Goal: Task Accomplishment & Management: Use online tool/utility

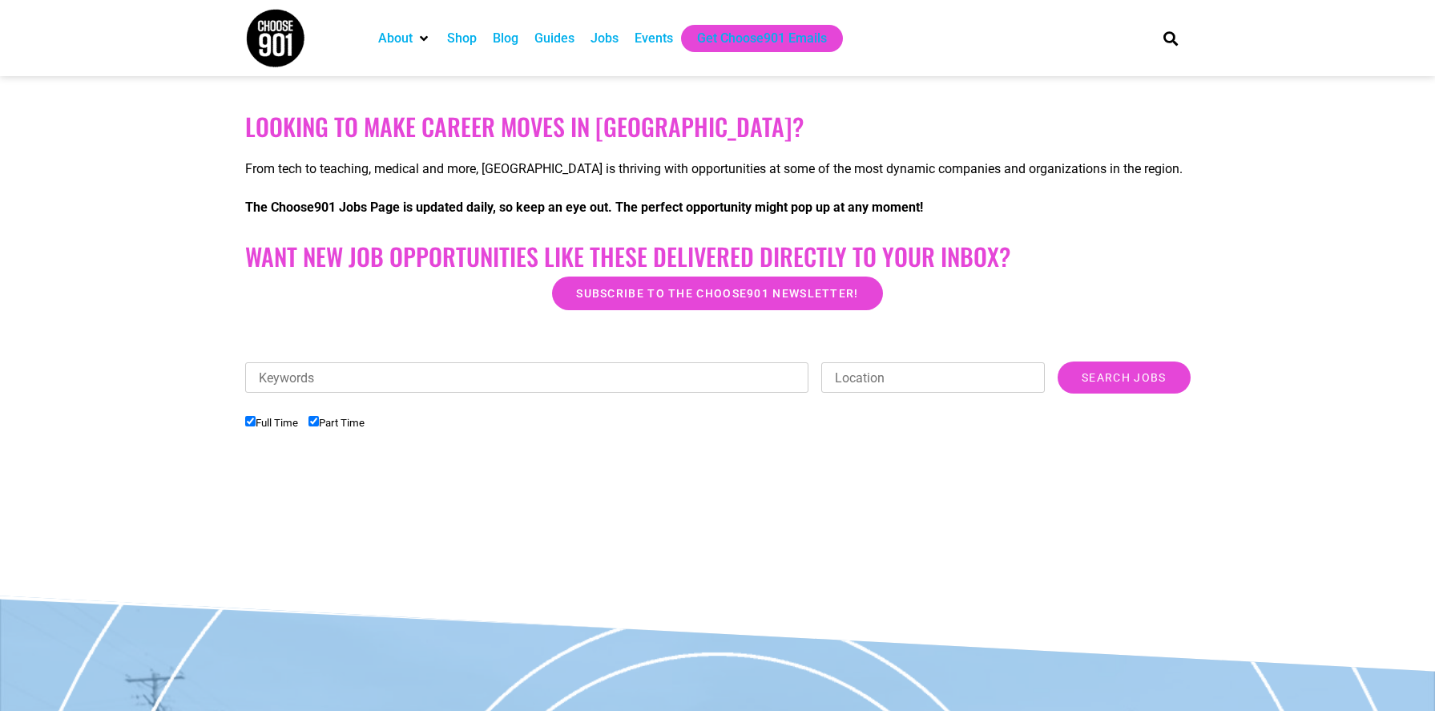
scroll to position [346, 0]
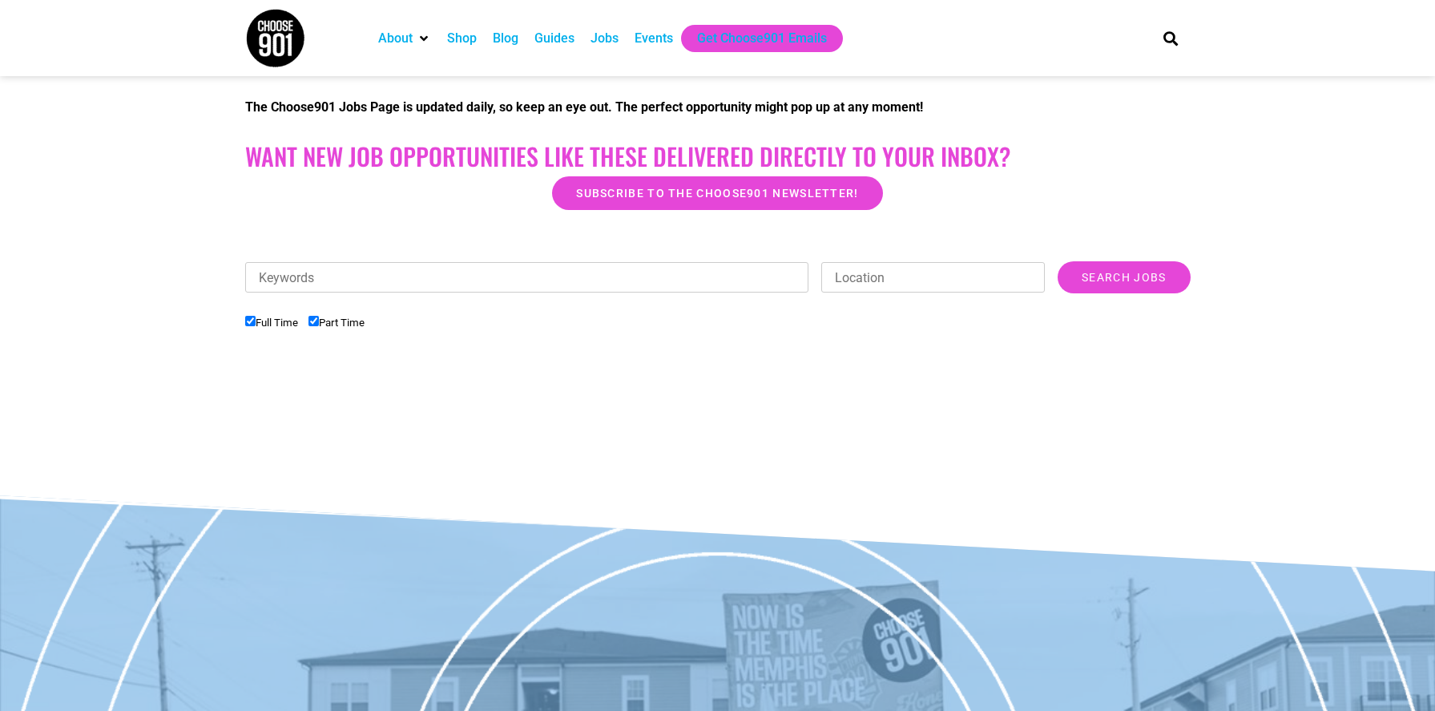
click at [319, 318] on input "Part Time" at bounding box center [313, 321] width 10 height 10
checkbox input "false"
click at [1109, 275] on input "Search Jobs" at bounding box center [1124, 277] width 132 height 32
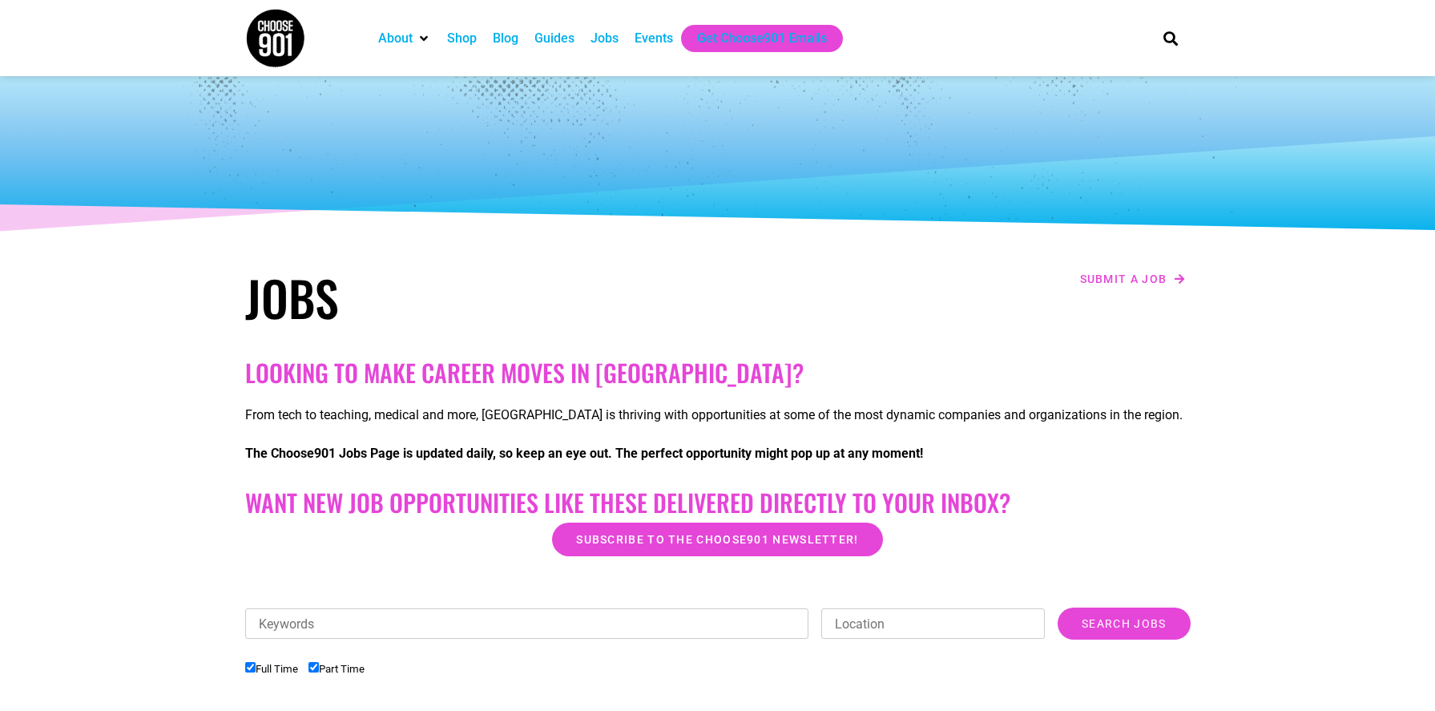
click at [590, 42] on div "Jobs" at bounding box center [604, 38] width 44 height 27
click at [547, 35] on div "Guides" at bounding box center [554, 38] width 40 height 19
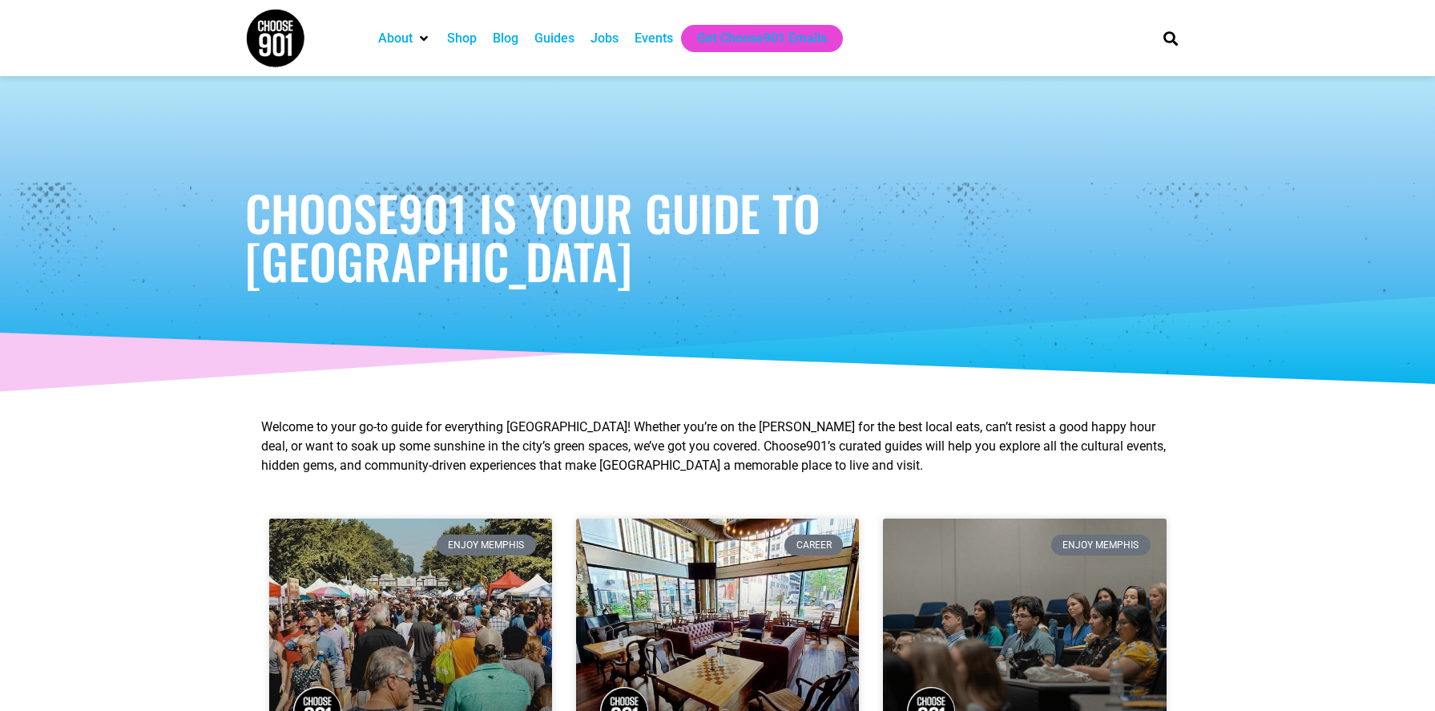
click at [617, 32] on div "Jobs" at bounding box center [604, 38] width 28 height 19
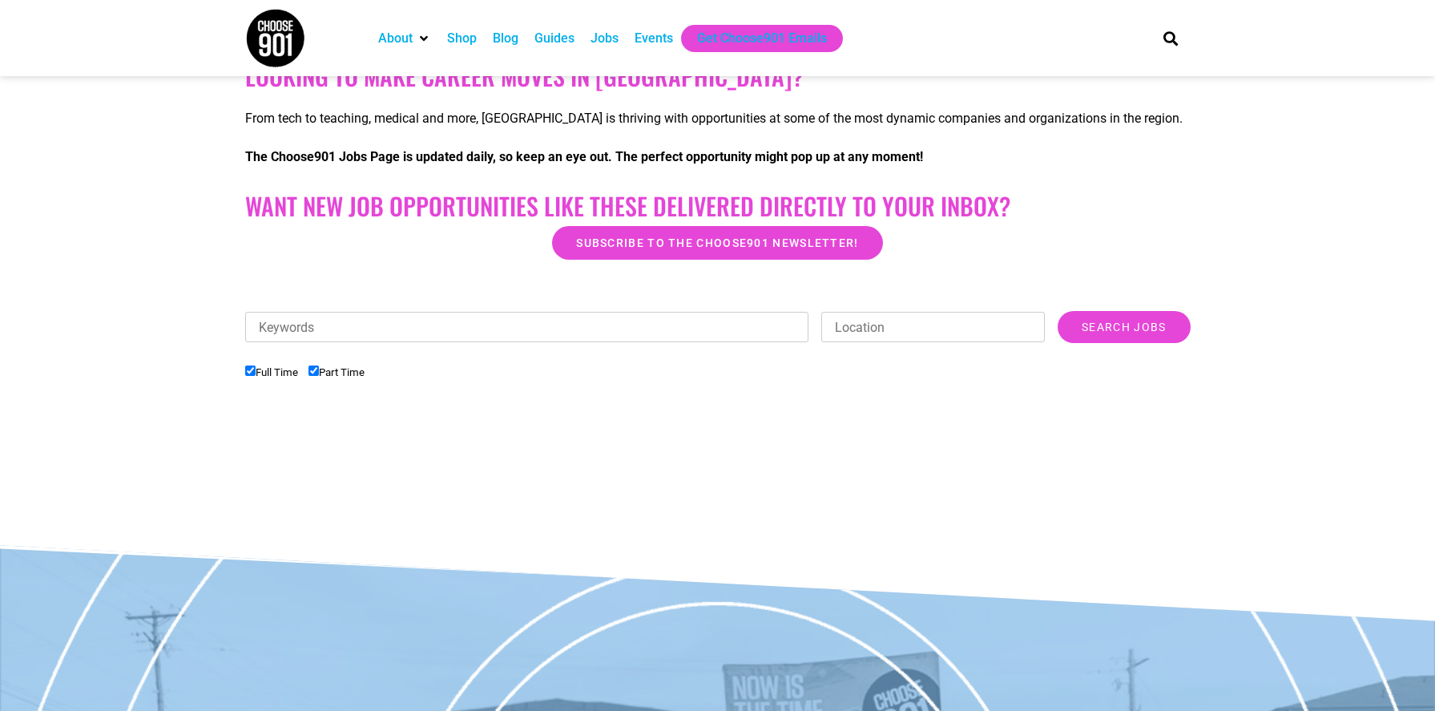
scroll to position [326, 0]
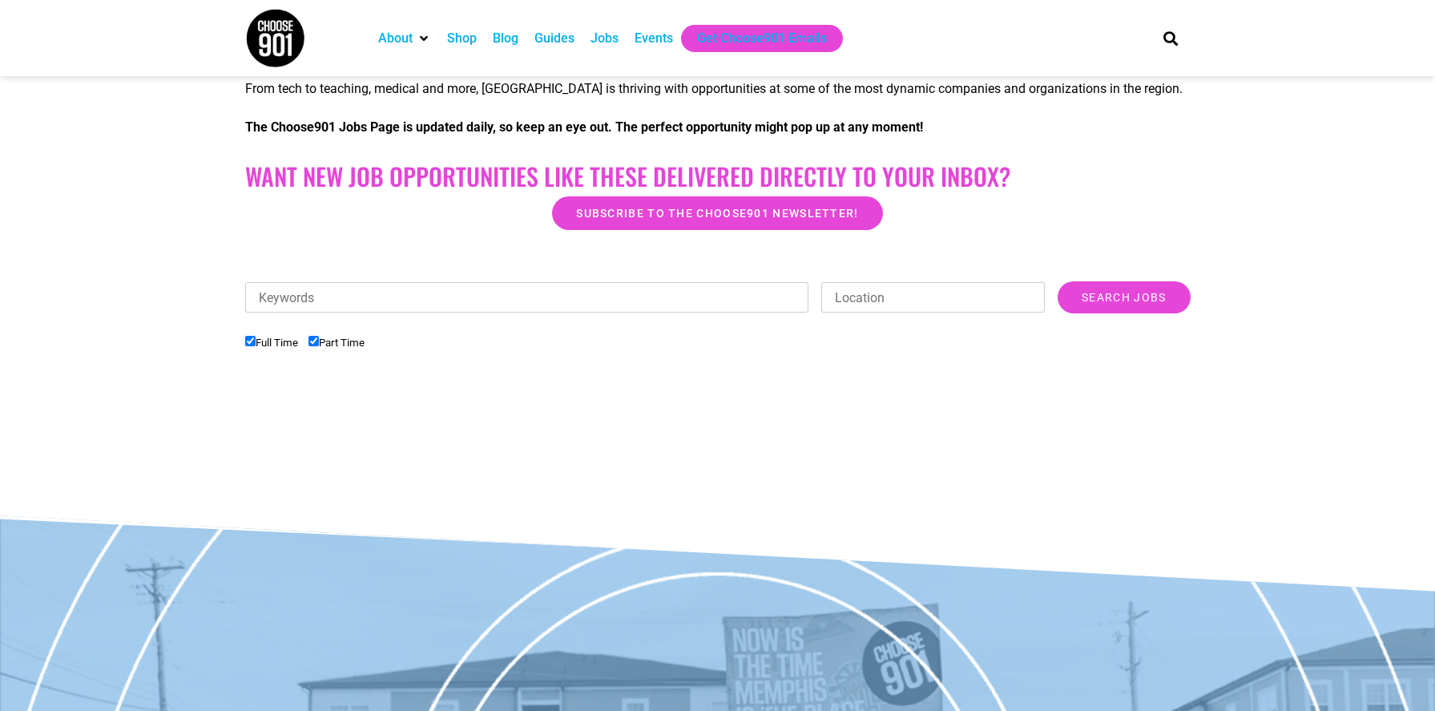
click at [325, 345] on li "Part Time" at bounding box center [341, 342] width 66 height 26
click at [319, 340] on input "Part Time" at bounding box center [313, 341] width 10 height 10
checkbox input "false"
click at [1101, 298] on input "Search Jobs" at bounding box center [1124, 297] width 132 height 32
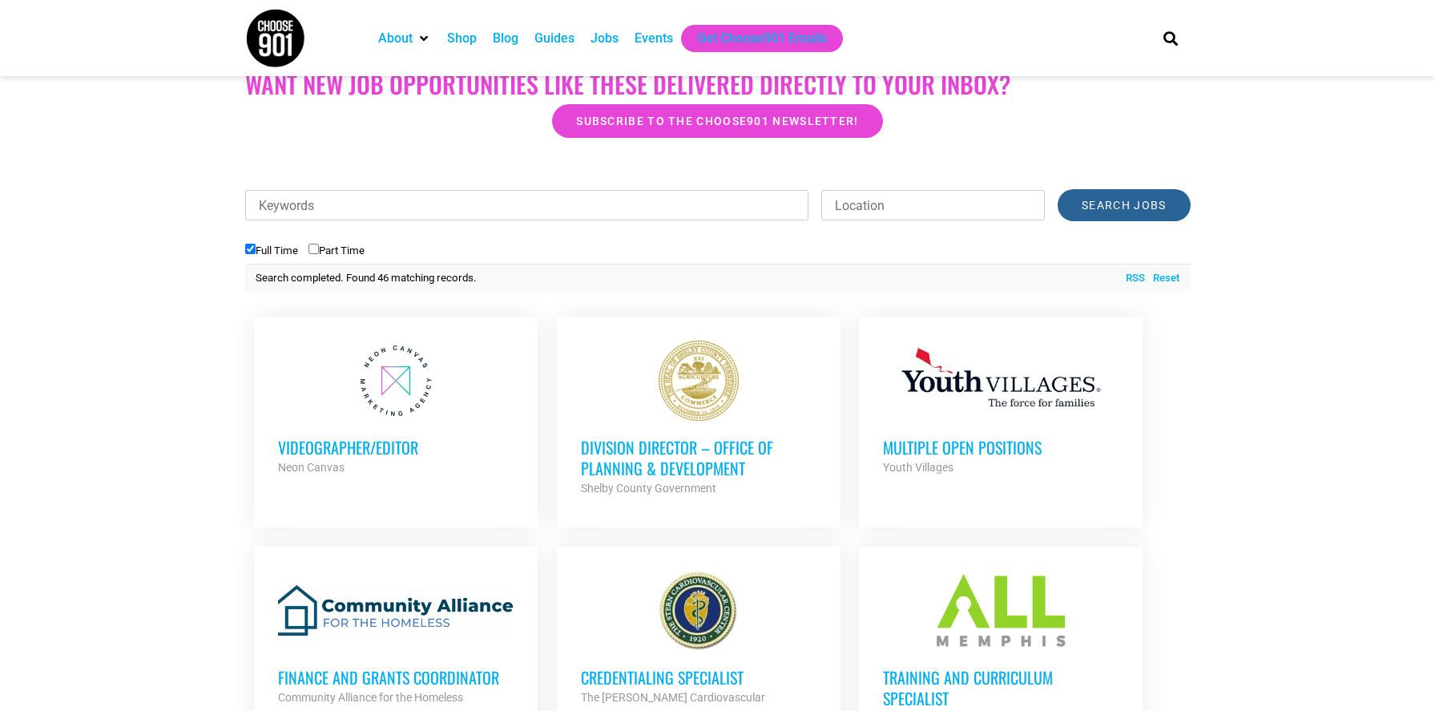
scroll to position [435, 0]
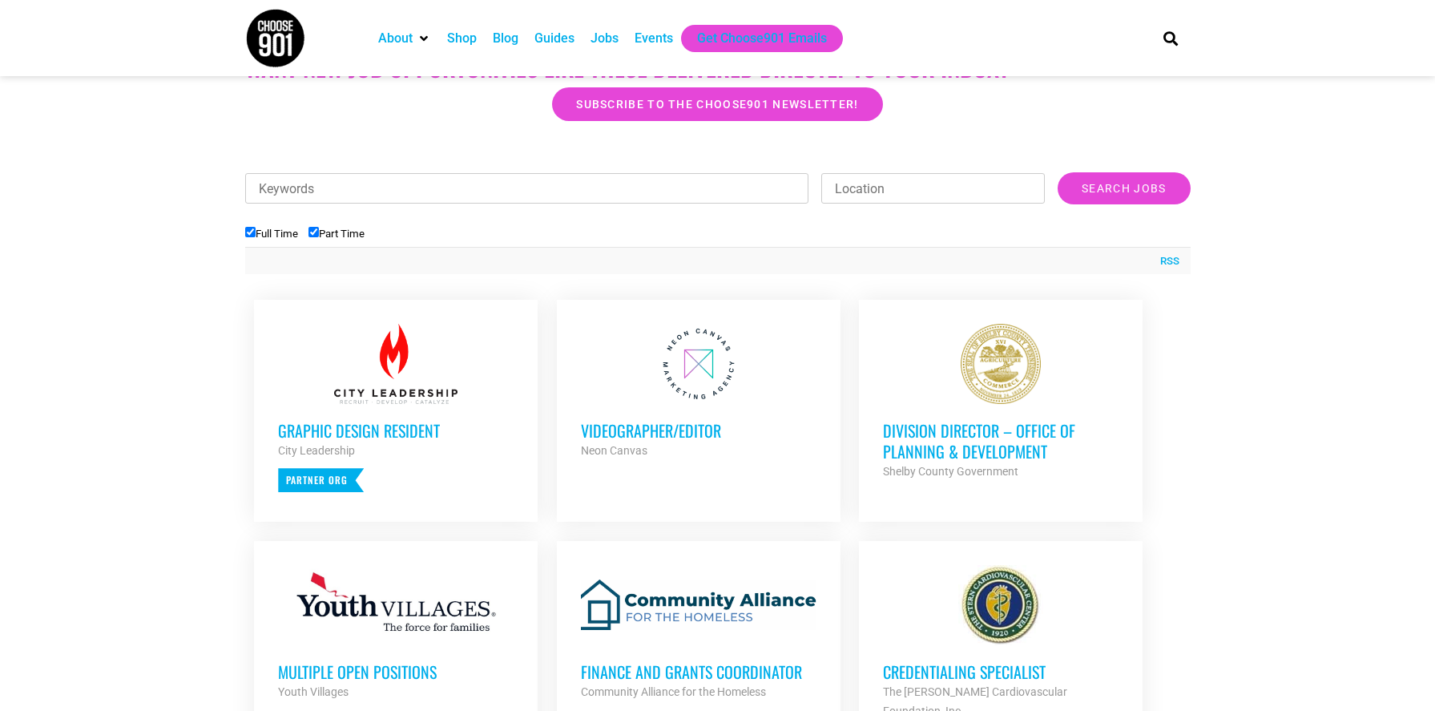
click at [319, 236] on input "Part Time" at bounding box center [313, 232] width 10 height 10
checkbox input "false"
